Goal: Navigation & Orientation: Understand site structure

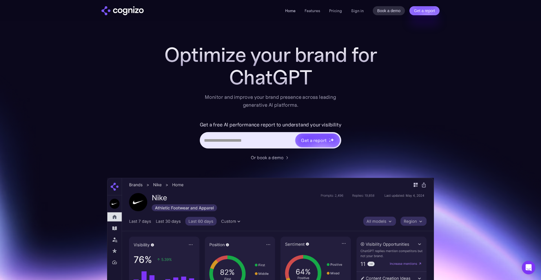
scroll to position [1, 0]
click at [286, 11] on link "Home" at bounding box center [290, 10] width 10 height 5
click at [313, 12] on link "Features" at bounding box center [313, 10] width 16 height 5
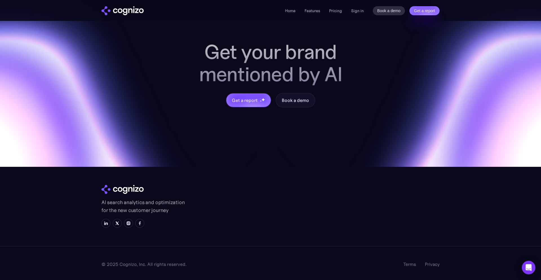
scroll to position [2204, 0]
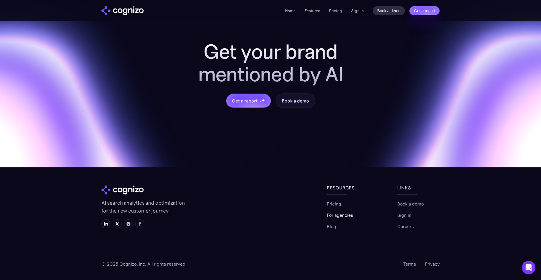
click at [336, 215] on link "For agencies" at bounding box center [340, 214] width 26 height 7
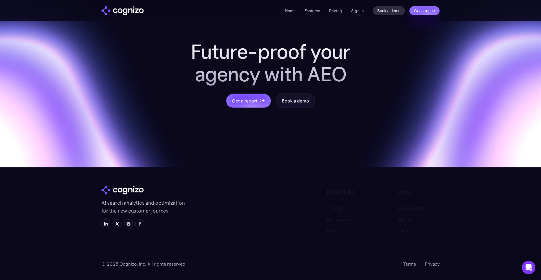
scroll to position [608, 0]
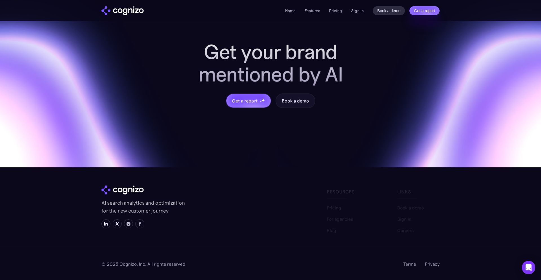
scroll to position [2, 0]
